Goal: Task Accomplishment & Management: Manage account settings

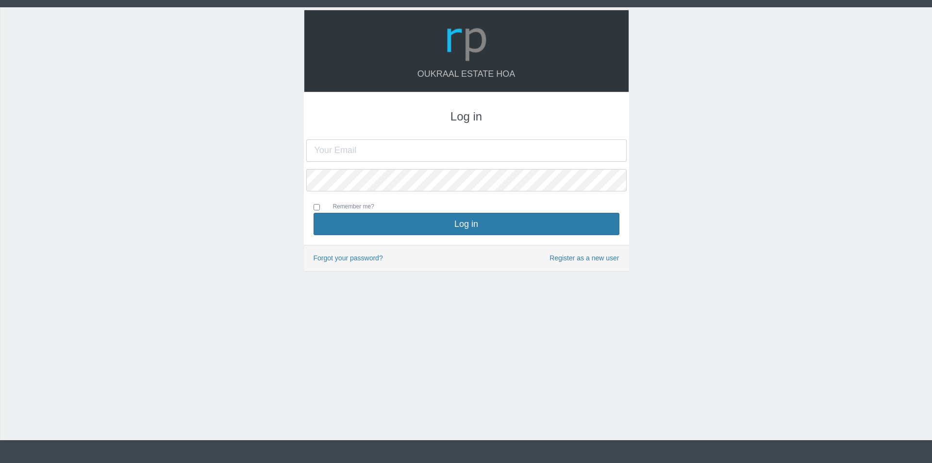
click at [376, 150] on input "text" at bounding box center [466, 150] width 321 height 22
type input "oukraalhoa@gmail.com"
click at [314, 213] on button "Log in" at bounding box center [467, 224] width 306 height 22
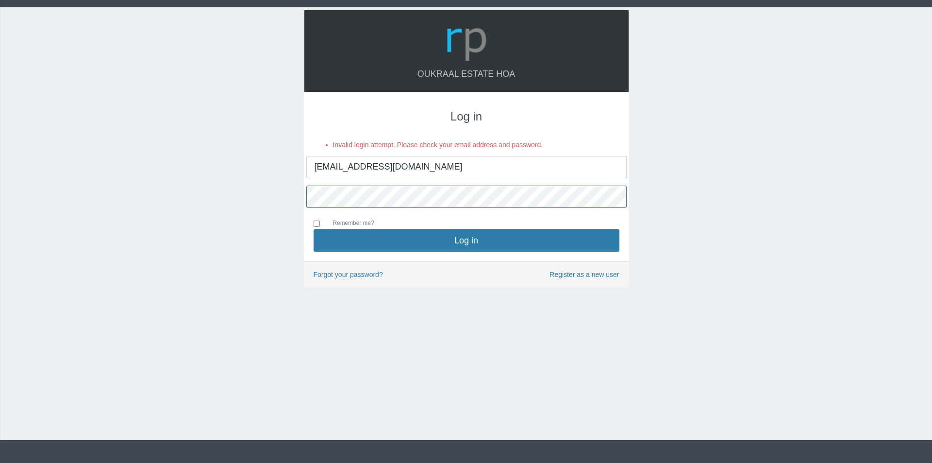
click at [314, 229] on button "Log in" at bounding box center [467, 240] width 306 height 22
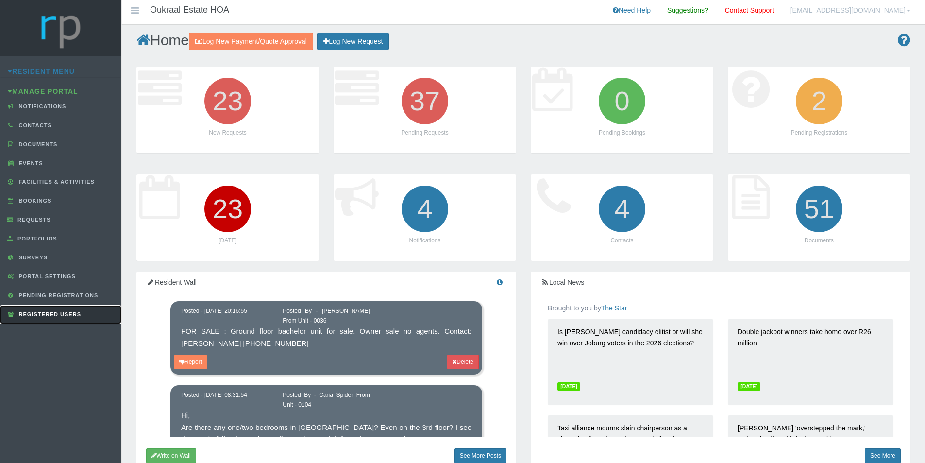
click at [72, 315] on span "Registered Users" at bounding box center [49, 314] width 65 height 6
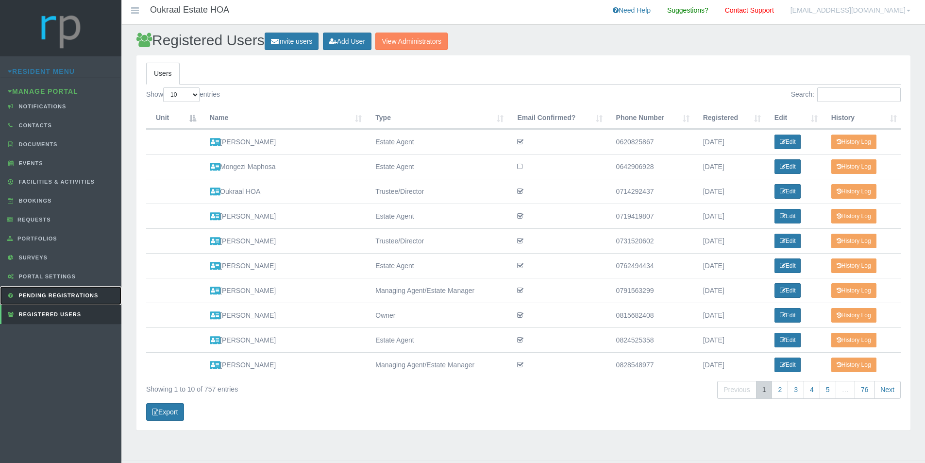
click at [71, 294] on span "Pending Registrations" at bounding box center [58, 295] width 82 height 6
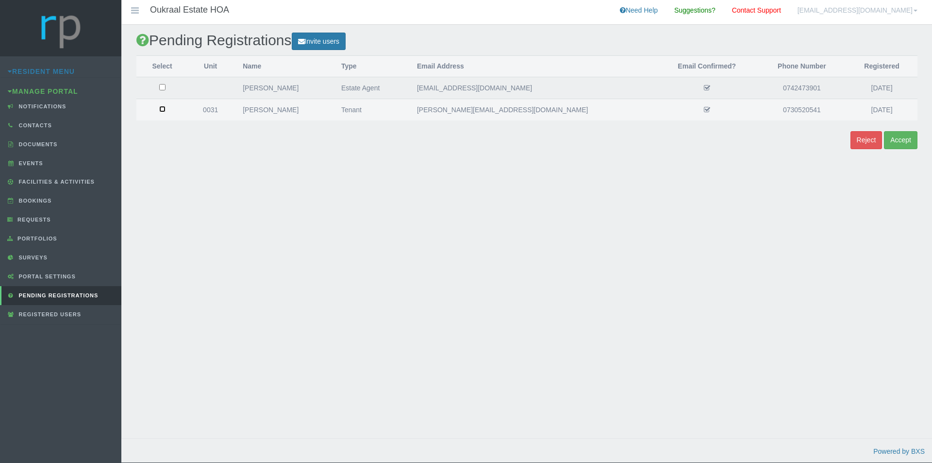
click at [164, 109] on input "checkbox" at bounding box center [162, 109] width 6 height 6
checkbox input "true"
click at [906, 139] on button "Accept" at bounding box center [901, 140] width 34 height 18
